Goal: Task Accomplishment & Management: Manage account settings

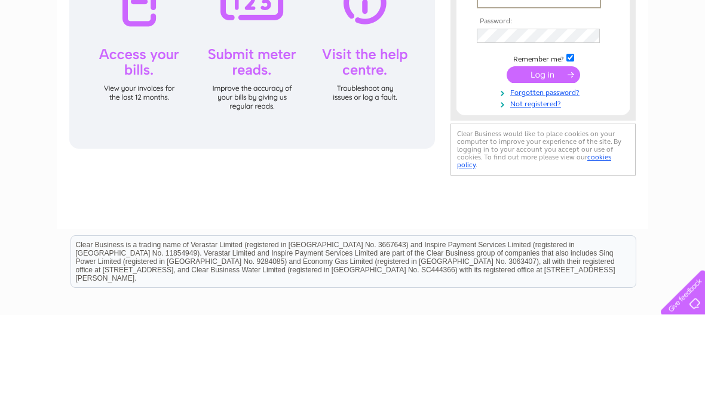
type input "[EMAIL_ADDRESS][DOMAIN_NAME]"
click at [543, 173] on input "submit" at bounding box center [543, 172] width 73 height 17
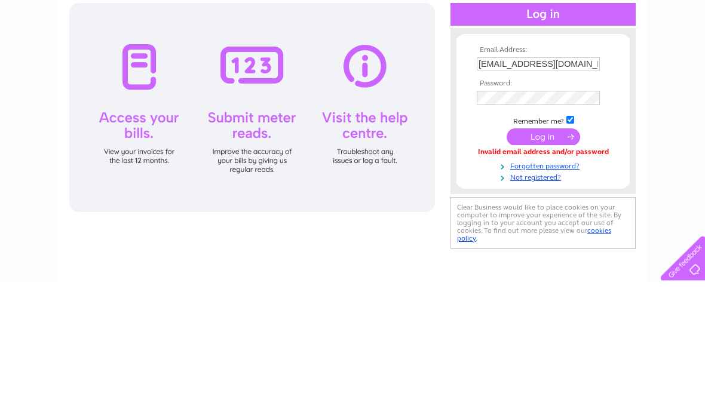
scroll to position [131, 0]
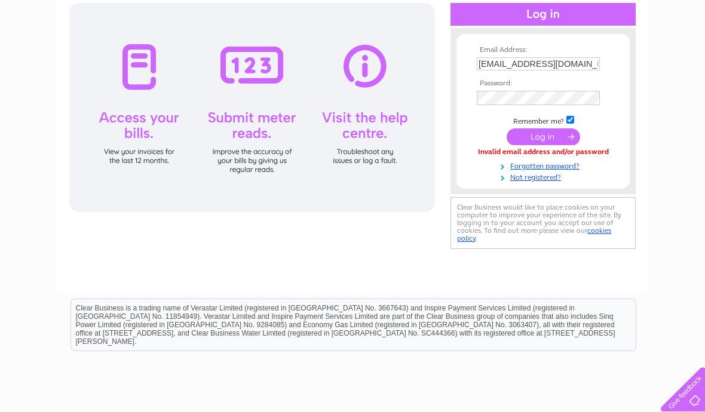
click at [541, 142] on input "submit" at bounding box center [543, 136] width 73 height 17
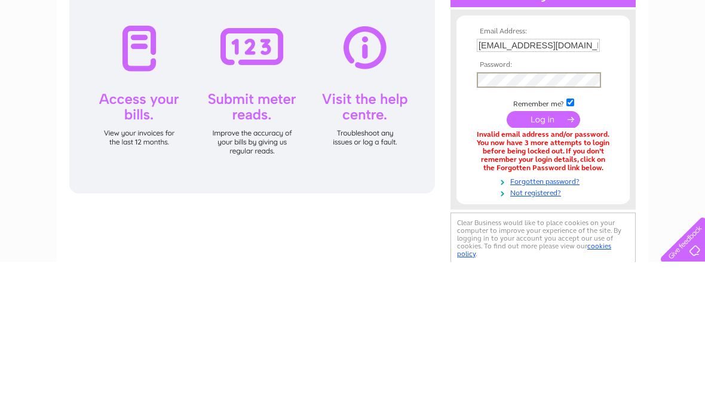
click at [550, 261] on input "submit" at bounding box center [543, 269] width 73 height 17
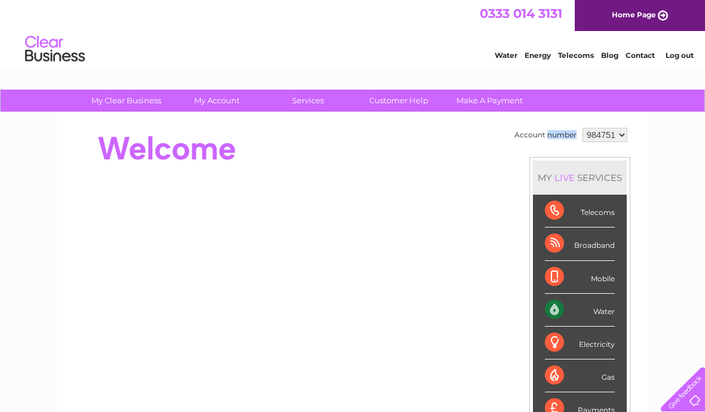
click at [622, 137] on select "984751" at bounding box center [604, 135] width 45 height 14
click at [615, 134] on select "984751" at bounding box center [604, 135] width 45 height 14
